Goal: Information Seeking & Learning: Understand process/instructions

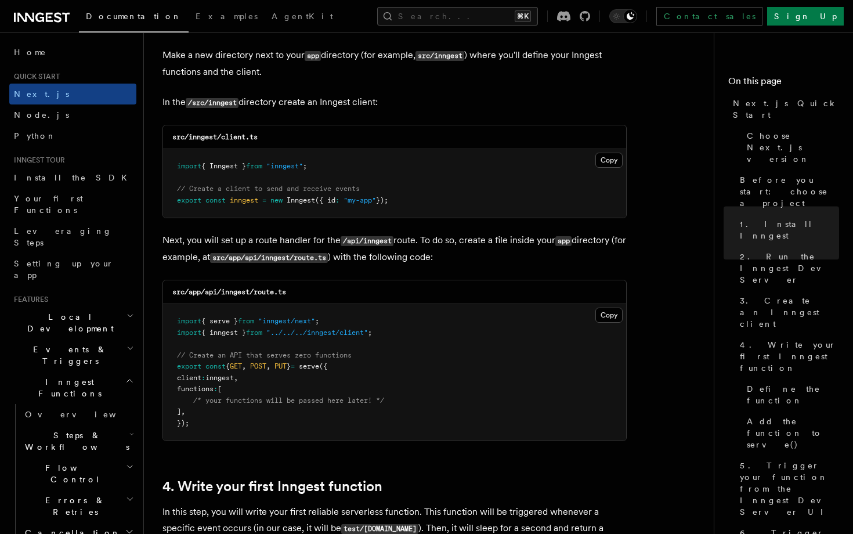
scroll to position [1457, 0]
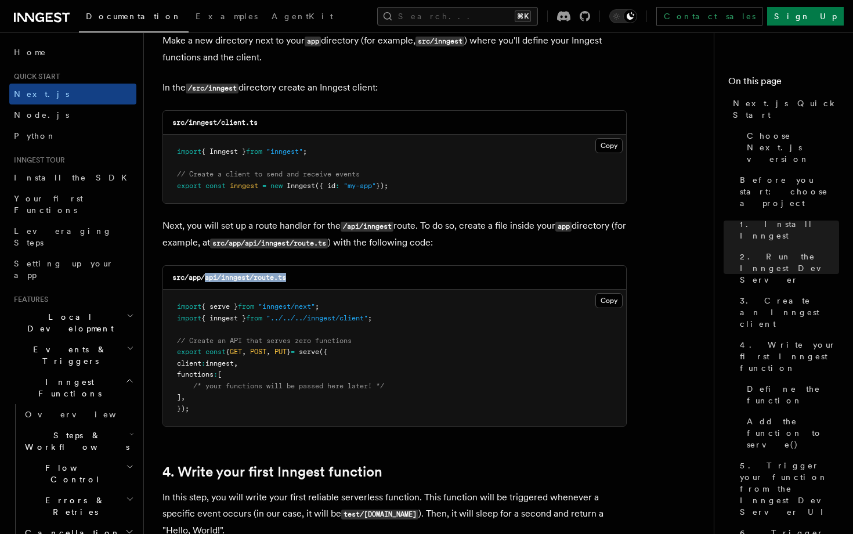
drag, startPoint x: 309, startPoint y: 280, endPoint x: 207, endPoint y: 281, distance: 102.2
click at [207, 281] on div "src/app/api/inngest/route.ts" at bounding box center [394, 278] width 463 height 24
copy code "api/inngest/route.ts"
click at [609, 310] on pre "import { serve } from "inngest/next" ; import { inngest } from "../../../innges…" at bounding box center [394, 358] width 463 height 136
click at [623, 298] on div "Copy Copied import { serve } from "inngest/next" ; import { inngest } from "../…" at bounding box center [394, 358] width 463 height 136
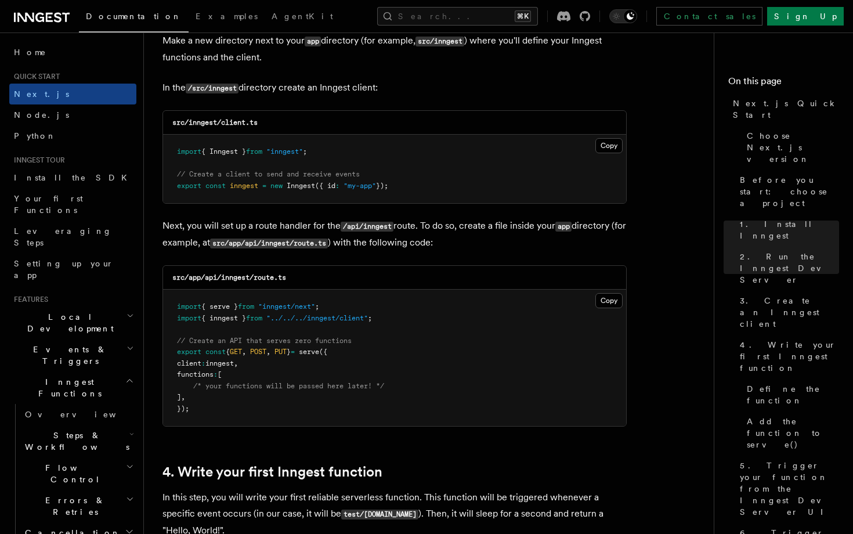
click at [623, 298] on pre "import { serve } from "inngest/next" ; import { inngest } from "../../../innges…" at bounding box center [394, 358] width 463 height 136
click at [610, 301] on button "Copy Copied" at bounding box center [608, 300] width 27 height 15
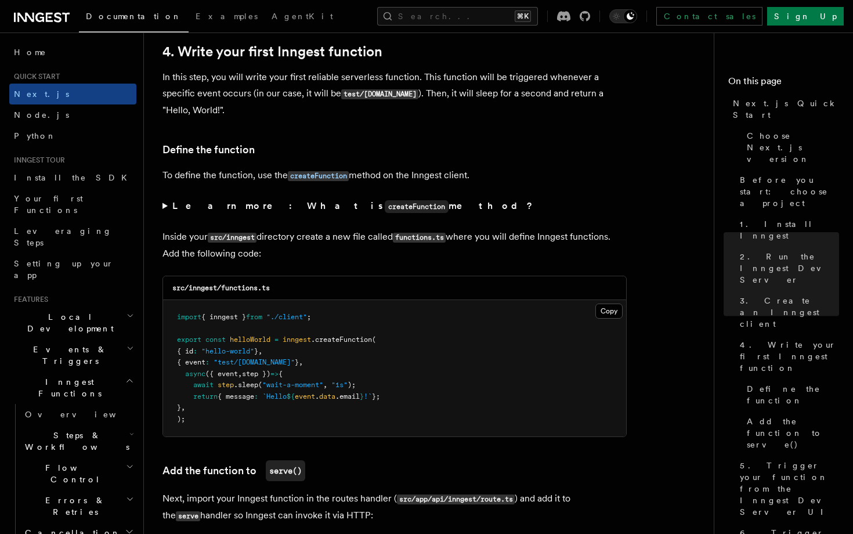
scroll to position [1893, 0]
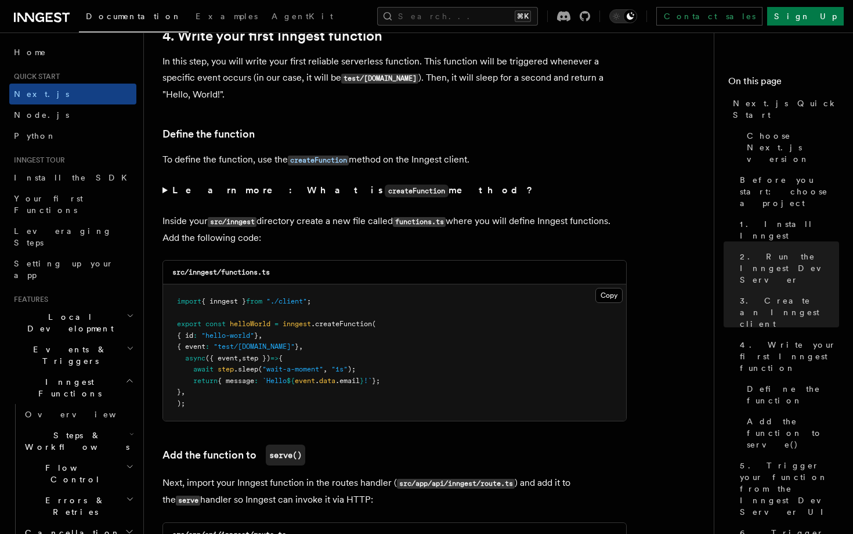
click at [623, 294] on pre "import { inngest } from "./client" ; export const helloWorld = inngest .createF…" at bounding box center [394, 352] width 463 height 136
click at [611, 299] on button "Copy Copied" at bounding box center [608, 295] width 27 height 15
